Goal: Task Accomplishment & Management: Manage account settings

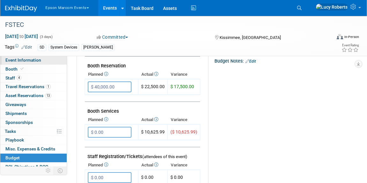
scroll to position [87, 0]
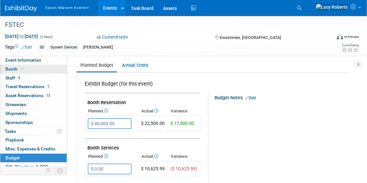
click at [11, 68] on span "Booth" at bounding box center [14, 68] width 19 height 5
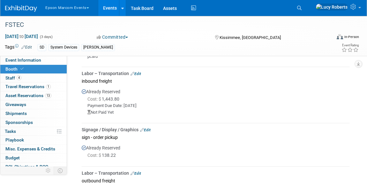
scroll to position [290, 0]
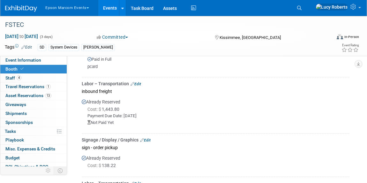
click at [139, 84] on link "Edit" at bounding box center [136, 84] width 11 height 4
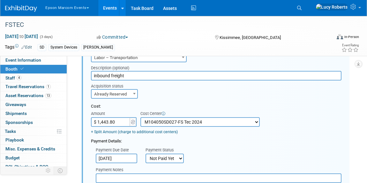
scroll to position [381, 0]
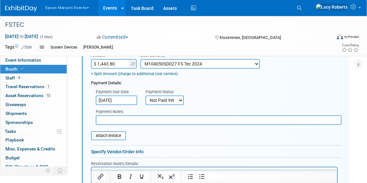
paste input "[URL][DOMAIN_NAME]"
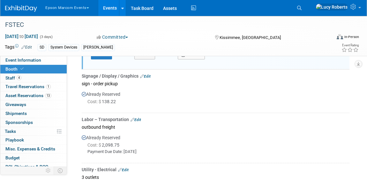
scroll to position [526, 0]
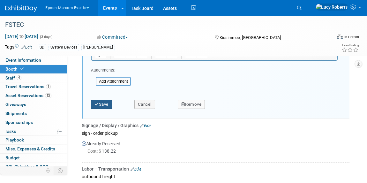
type input "[URL][DOMAIN_NAME]"
click at [100, 103] on button "Save" at bounding box center [101, 104] width 21 height 9
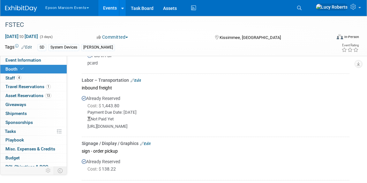
scroll to position [265, 0]
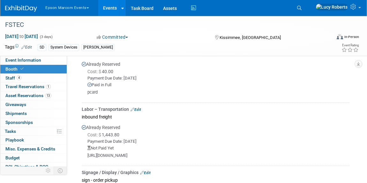
click at [70, 6] on button "Epson Marcom Events" at bounding box center [71, 6] width 52 height 13
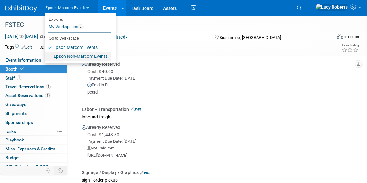
click at [96, 59] on link "Epson Non-Marcom Events" at bounding box center [78, 56] width 66 height 9
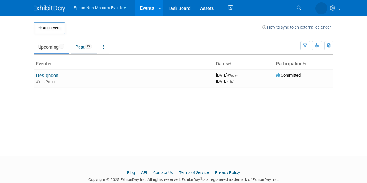
click at [83, 49] on link "Past 19" at bounding box center [84, 47] width 26 height 12
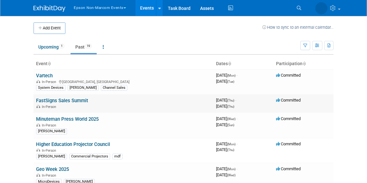
click at [85, 105] on div "In-Person" at bounding box center [123, 106] width 175 height 5
click at [76, 101] on link "FastSigns Sales Summit" at bounding box center [62, 101] width 52 height 6
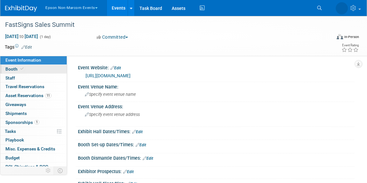
click at [38, 71] on link "Booth" at bounding box center [33, 69] width 66 height 9
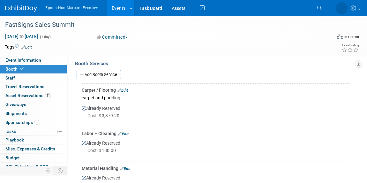
scroll to position [87, 0]
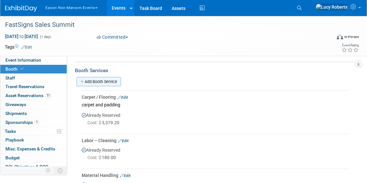
click at [99, 85] on link "Add Booth Service" at bounding box center [99, 81] width 44 height 9
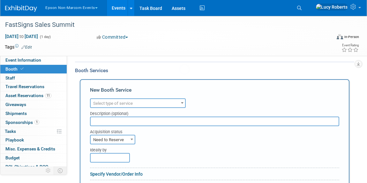
scroll to position [0, 0]
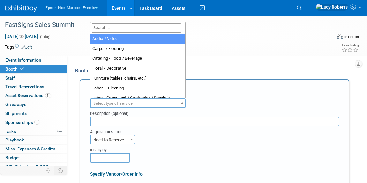
click at [117, 99] on span "Select type of service" at bounding box center [138, 103] width 95 height 9
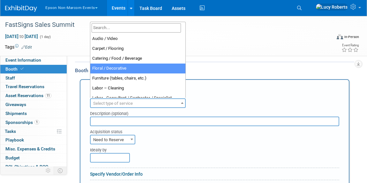
scroll to position [29, 0]
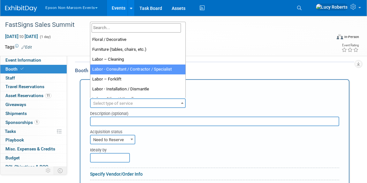
select select "12"
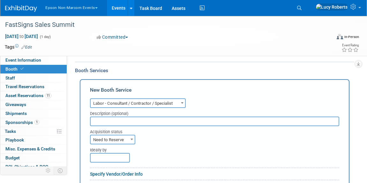
click at [115, 123] on input "text" at bounding box center [214, 122] width 249 height 10
type input "Expo3"
click at [107, 140] on span "Need to Reserve" at bounding box center [113, 139] width 44 height 9
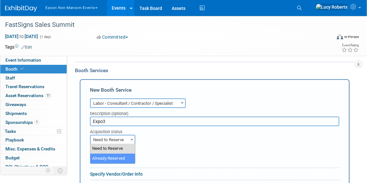
select select "2"
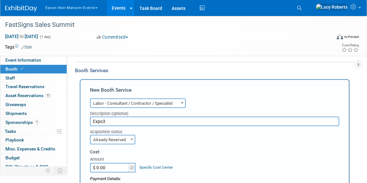
click at [112, 166] on input "$ 0.00" at bounding box center [110, 168] width 40 height 10
type input "$ 2,637.10"
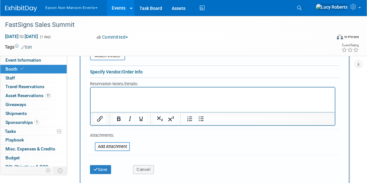
scroll to position [290, 0]
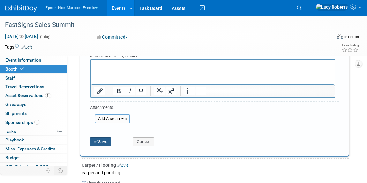
click at [95, 140] on icon "submit" at bounding box center [96, 142] width 4 height 4
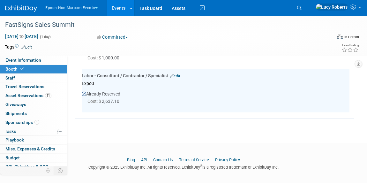
scroll to position [361, 0]
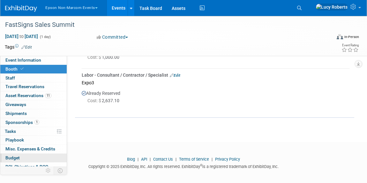
click at [12, 158] on span "Budget" at bounding box center [12, 157] width 14 height 5
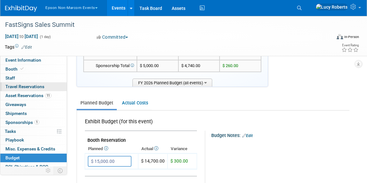
scroll to position [0, 0]
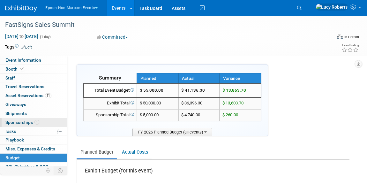
click at [37, 121] on span "1" at bounding box center [36, 122] width 5 height 5
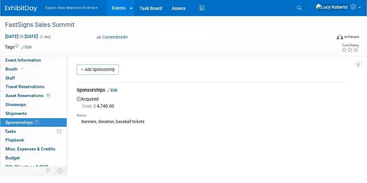
click at [117, 89] on link "Edit" at bounding box center [112, 90] width 11 height 5
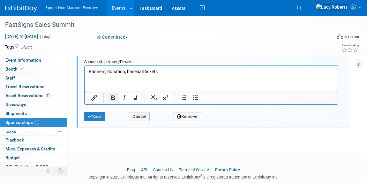
scroll to position [204, 0]
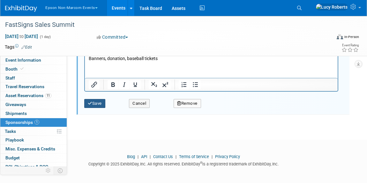
type input "Sponsorships- signs and donations"
click at [91, 103] on icon "submit" at bounding box center [90, 103] width 4 height 4
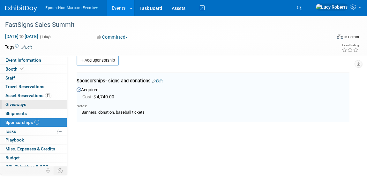
scroll to position [0, 0]
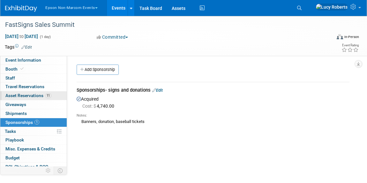
click at [38, 95] on span "Asset Reservations 11" at bounding box center [28, 95] width 46 height 5
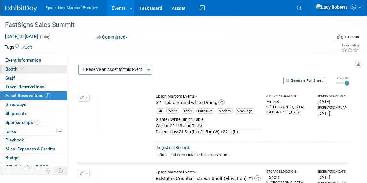
click at [26, 68] on link "Booth" at bounding box center [33, 69] width 66 height 9
